Goal: Find specific page/section: Find specific page/section

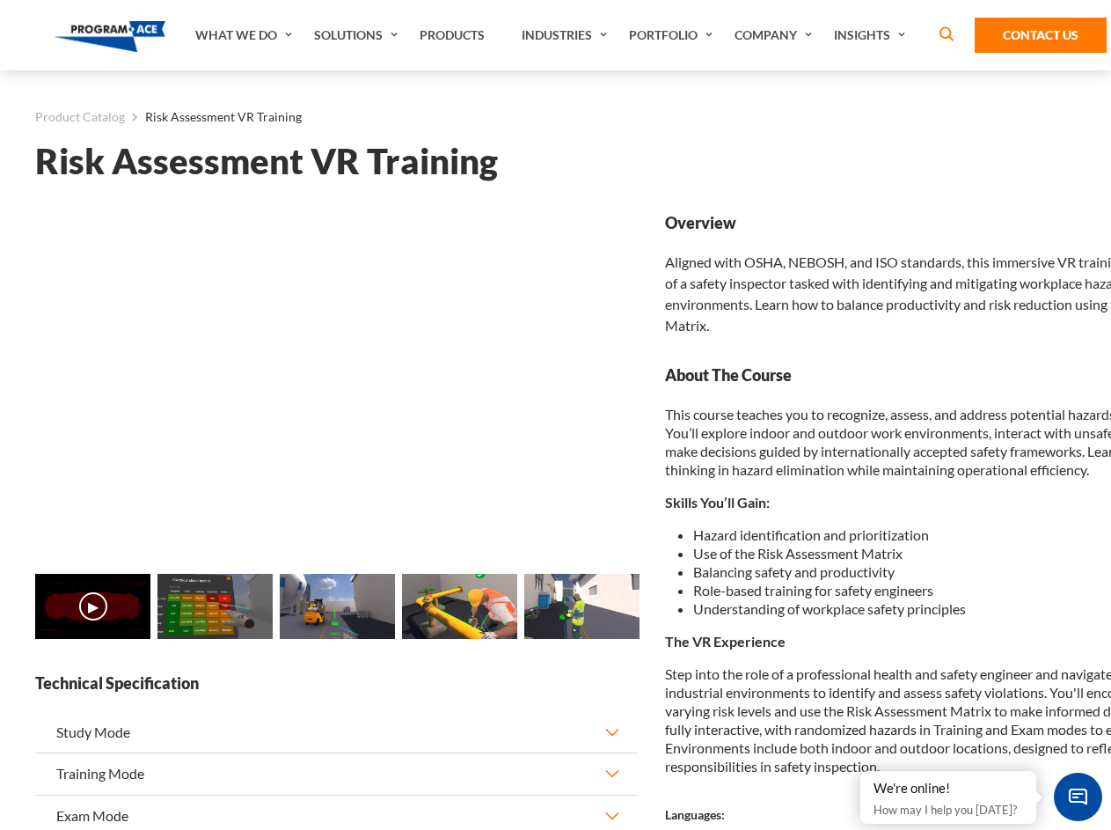
click at [358, 35] on link "Solutions" at bounding box center [358, 35] width 106 height 70
click at [0, 0] on div "AI & Computer Vision Solutions Computer Vision Quality Control AI tools for fas…" at bounding box center [0, 0] width 0 height 0
click at [0, 0] on div "AI & Computer Vision Solutions Virtual Training Solutions Virtual Tour Solution…" at bounding box center [0, 0] width 0 height 0
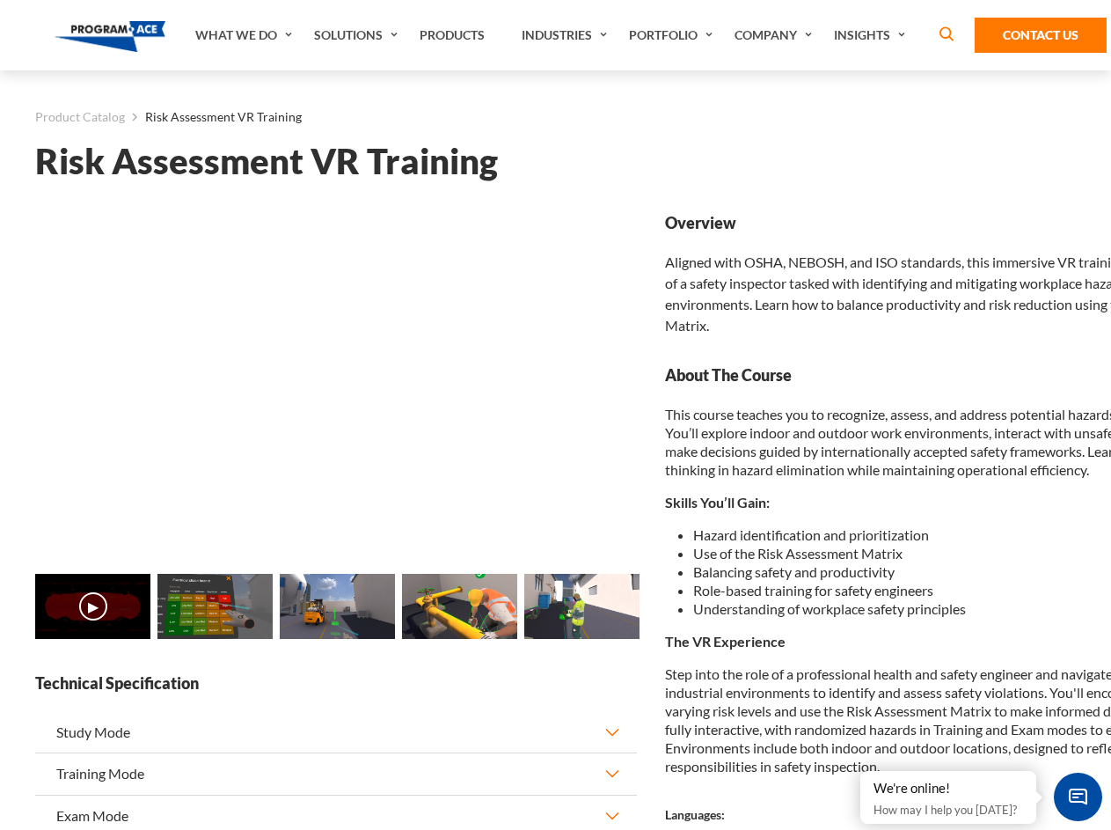
click at [0, 0] on div "AI & Computer Vision Solutions Virtual Training Solutions Virtual Tour Solution…" at bounding box center [0, 0] width 0 height 0
click at [0, 0] on div "AI & Computer Vision Solutions Computer Vision Quality Control AI tools for fas…" at bounding box center [0, 0] width 0 height 0
